Goal: Browse casually: Explore the website without a specific task or goal

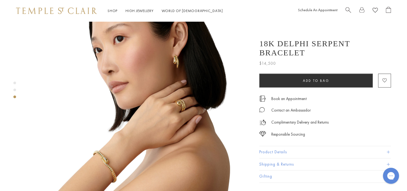
scroll to position [482, 0]
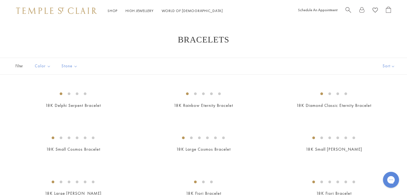
click at [55, 9] on img at bounding box center [56, 10] width 81 height 6
